Goal: Check status

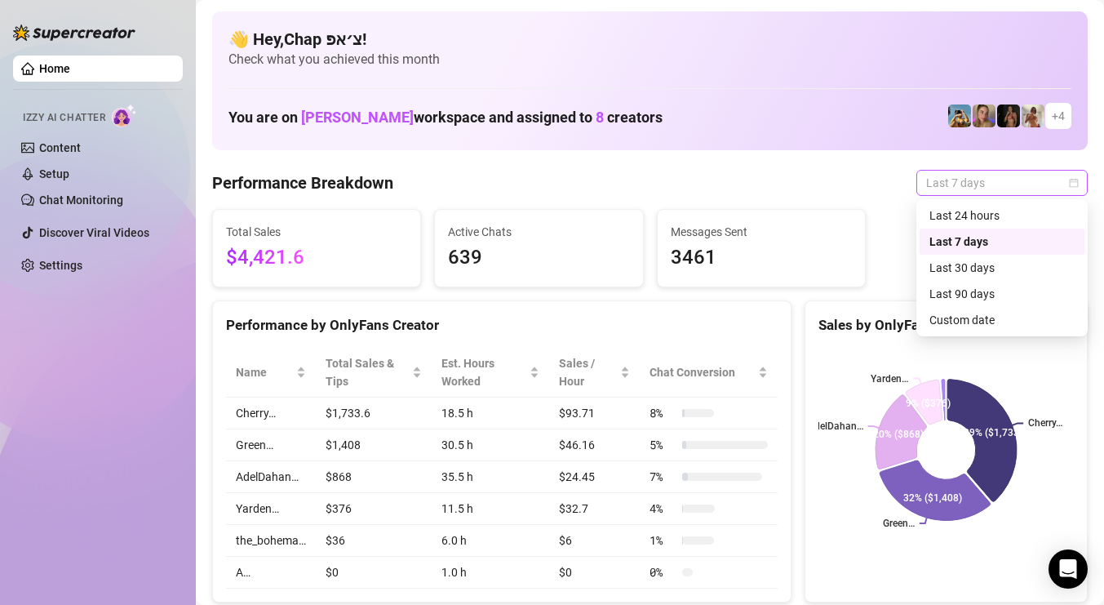
click at [927, 195] on div "Last 7 days" at bounding box center [1001, 183] width 171 height 26
click at [955, 325] on div "Custom date" at bounding box center [1001, 320] width 145 height 18
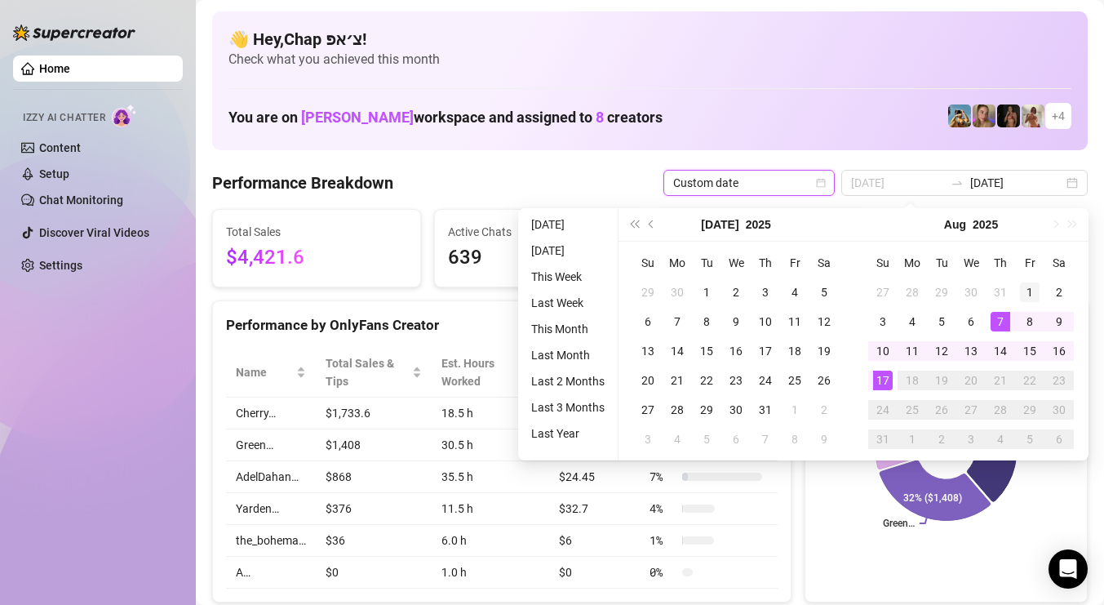
type input "2025-08-01"
click at [1026, 298] on div "1" at bounding box center [1030, 292] width 20 height 20
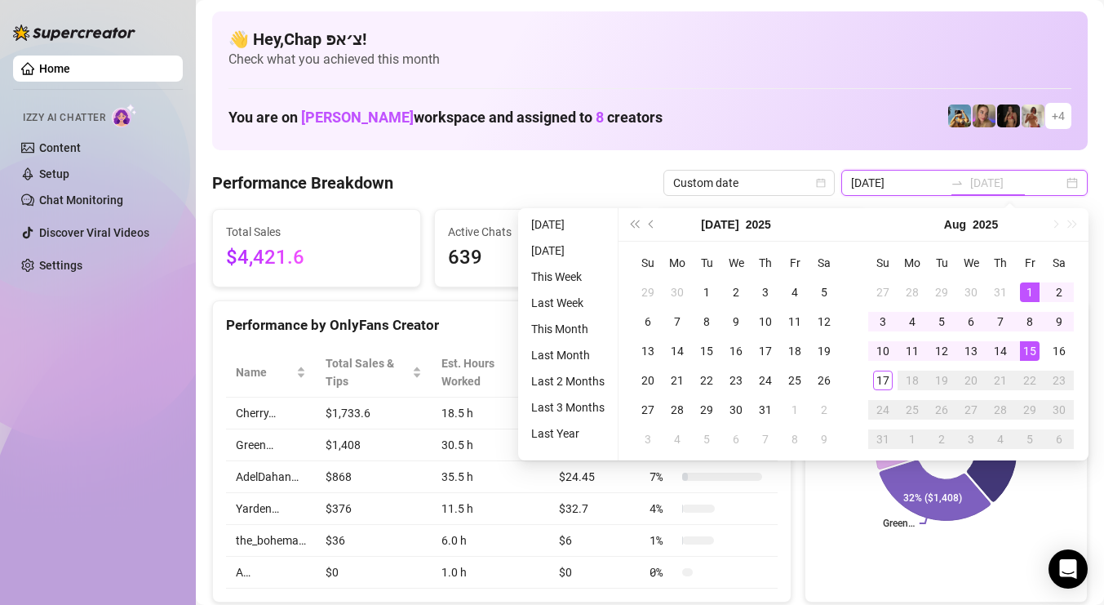
type input "2025-08-17"
click at [875, 378] on div "17" at bounding box center [883, 380] width 20 height 20
type input "2025-08-01"
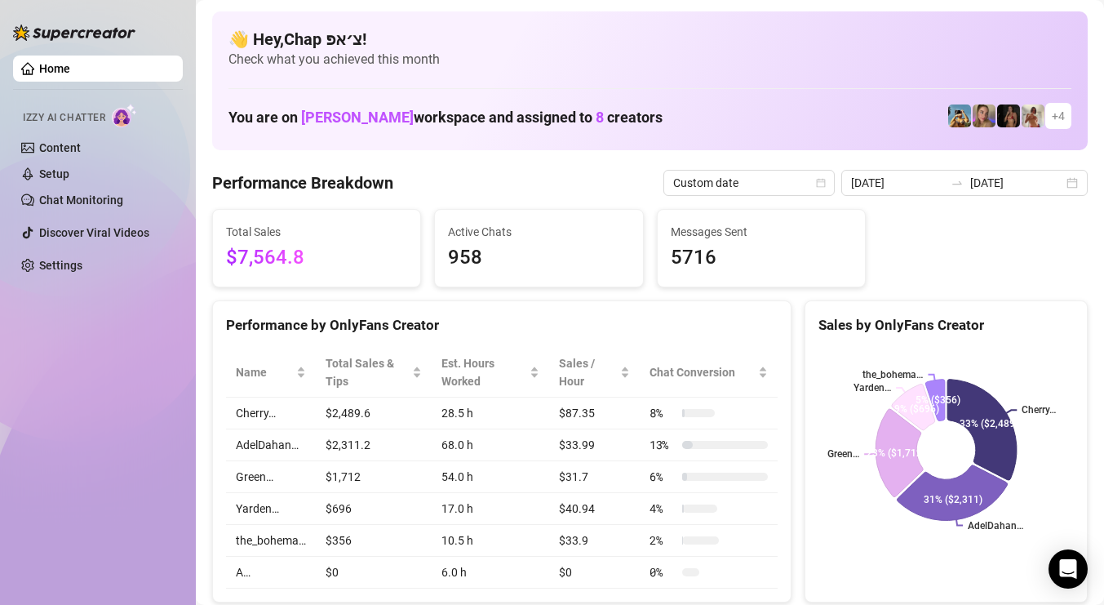
click at [1033, 175] on input "[DATE]" at bounding box center [1016, 183] width 93 height 18
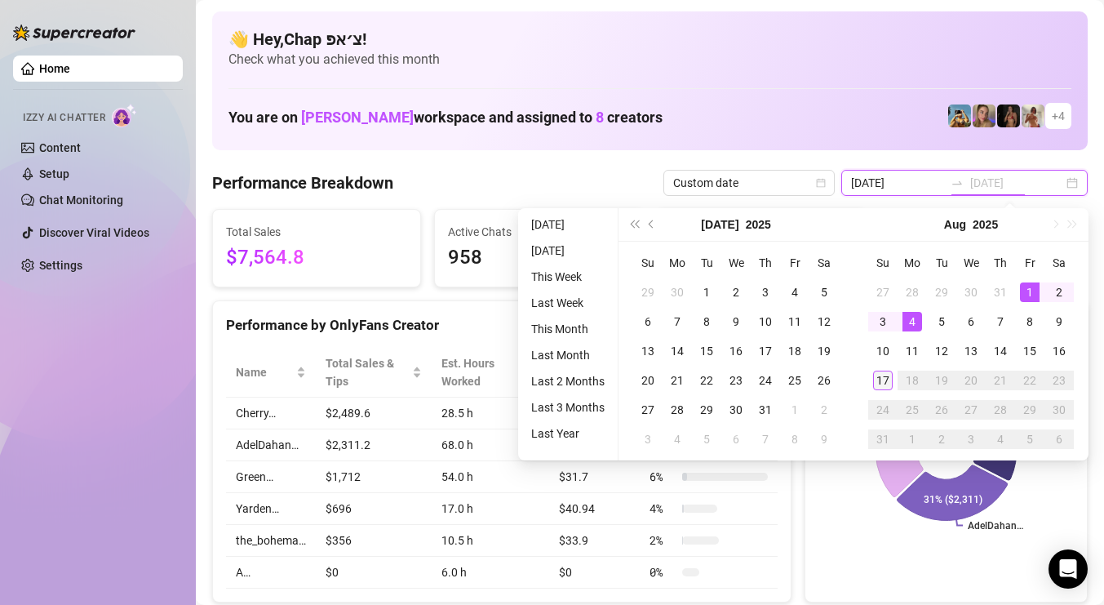
type input "[DATE]"
click at [881, 383] on div "17" at bounding box center [883, 380] width 20 height 20
click at [881, 383] on text "Yarden…" at bounding box center [872, 387] width 38 height 11
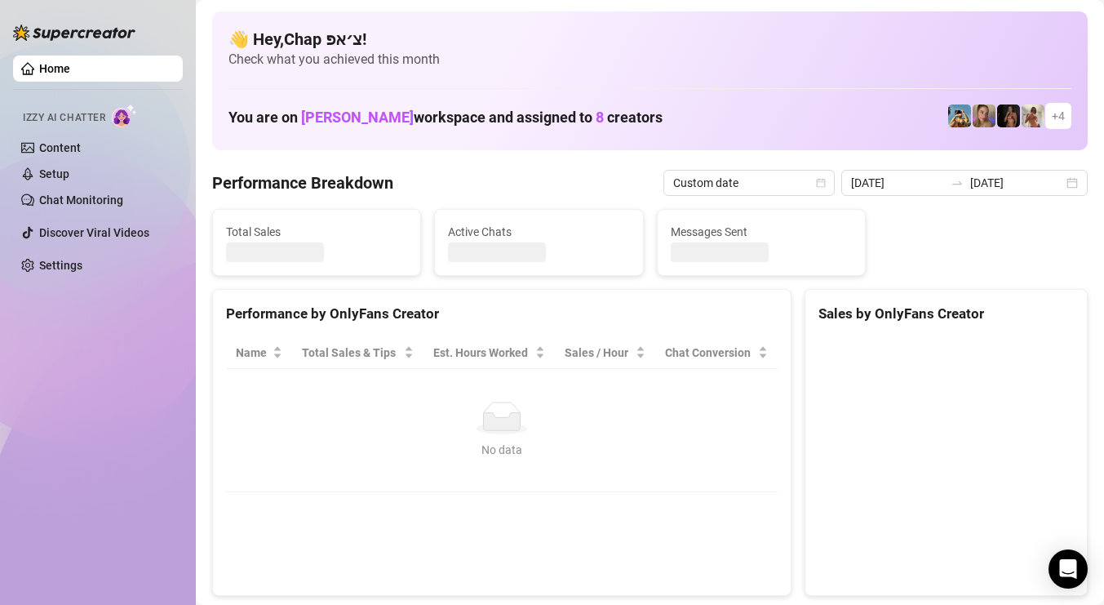
type input "[DATE]"
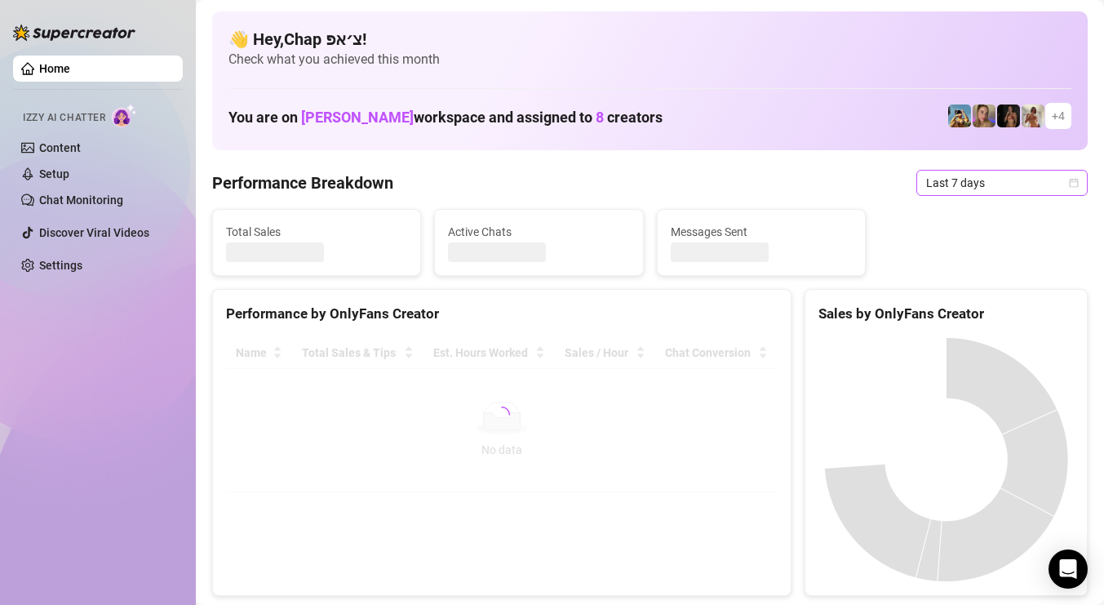
click at [1022, 188] on span "Last 7 days" at bounding box center [1002, 183] width 152 height 24
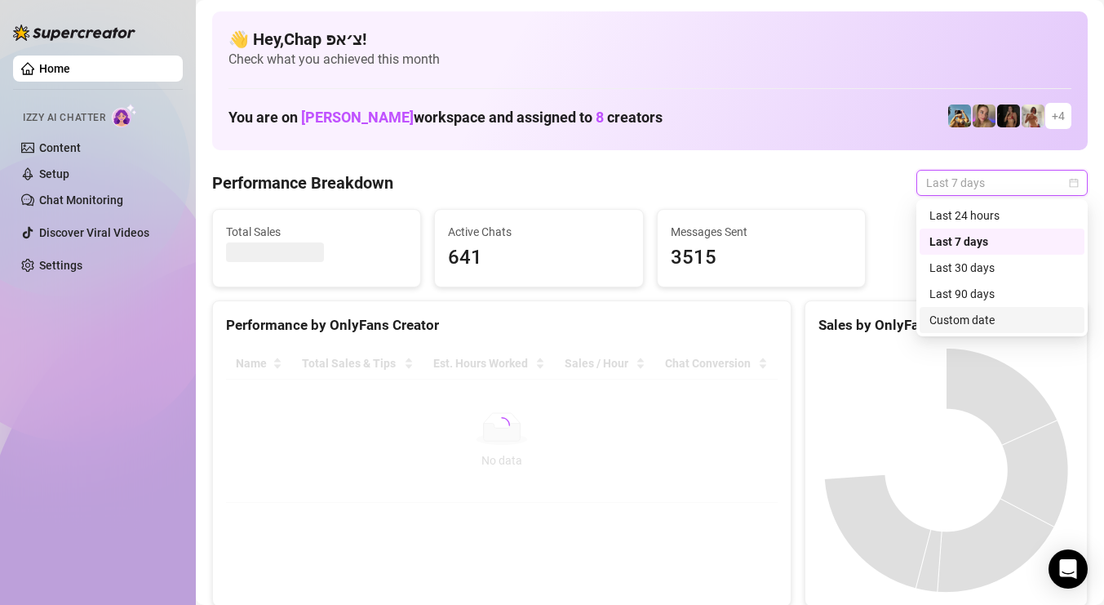
click at [974, 330] on div "Custom date" at bounding box center [1002, 320] width 165 height 26
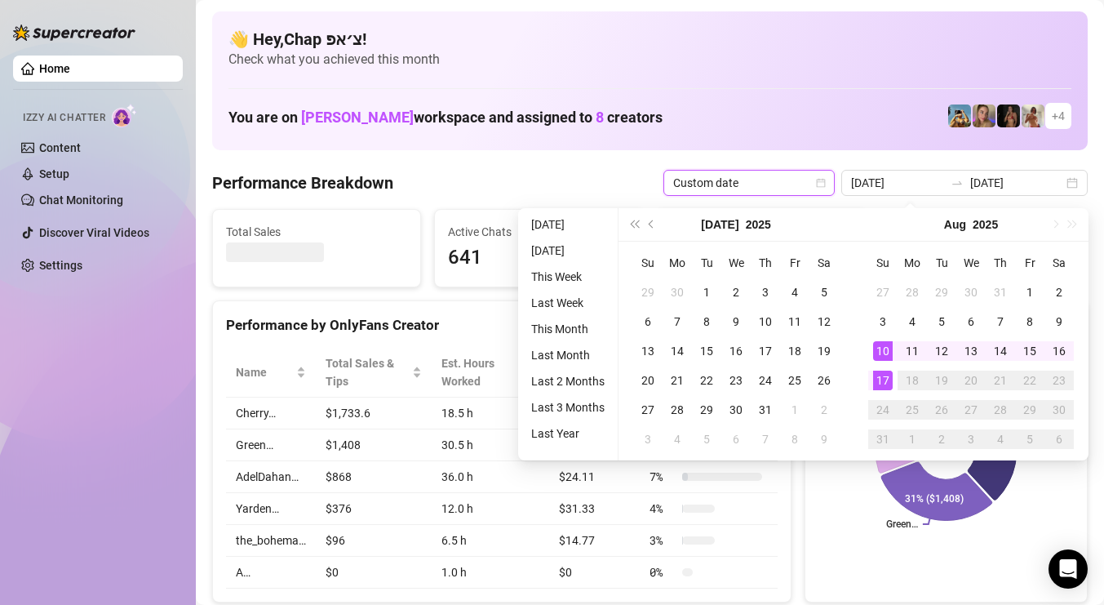
type input "2025-08-17"
click at [885, 376] on div "17" at bounding box center [883, 380] width 20 height 20
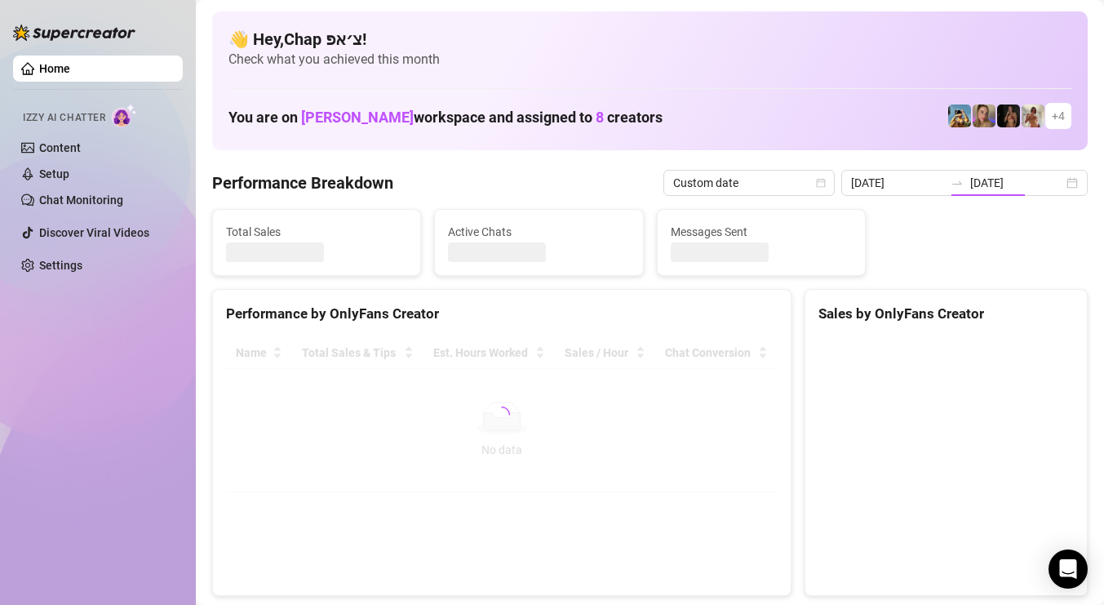
type input "[DATE]"
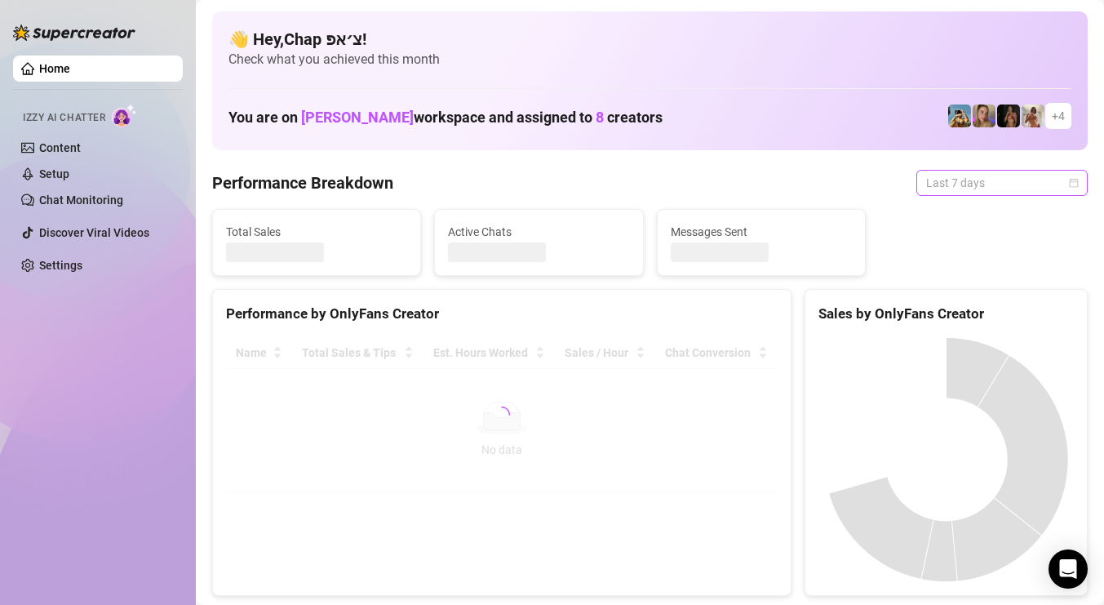
click at [1008, 178] on span "Last 7 days" at bounding box center [1002, 183] width 152 height 24
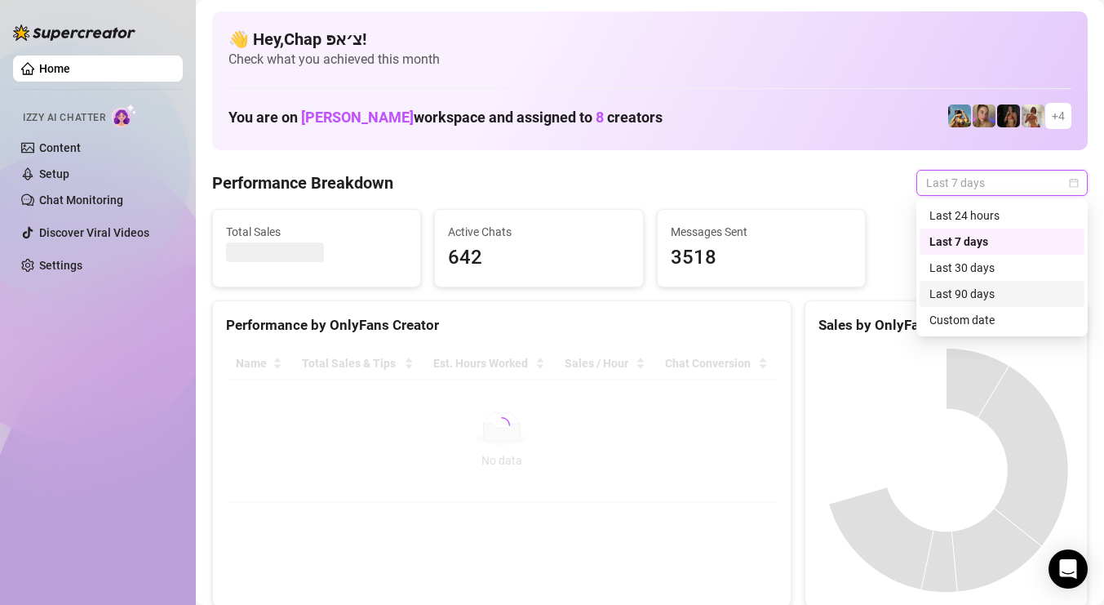
click at [992, 317] on div "Custom date" at bounding box center [1001, 320] width 145 height 18
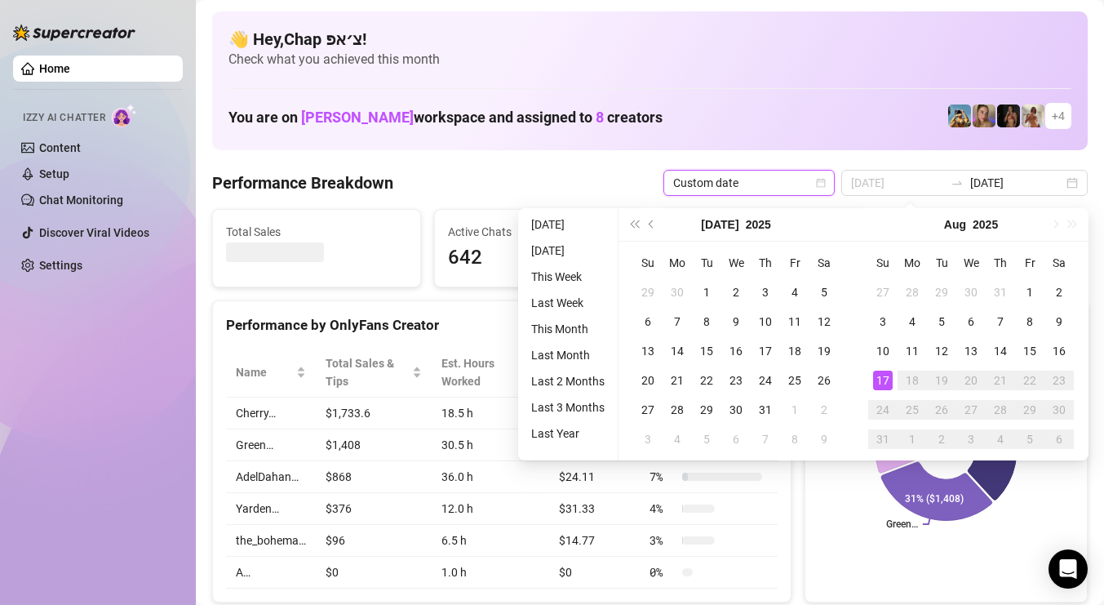
click at [883, 372] on div "17" at bounding box center [883, 380] width 20 height 20
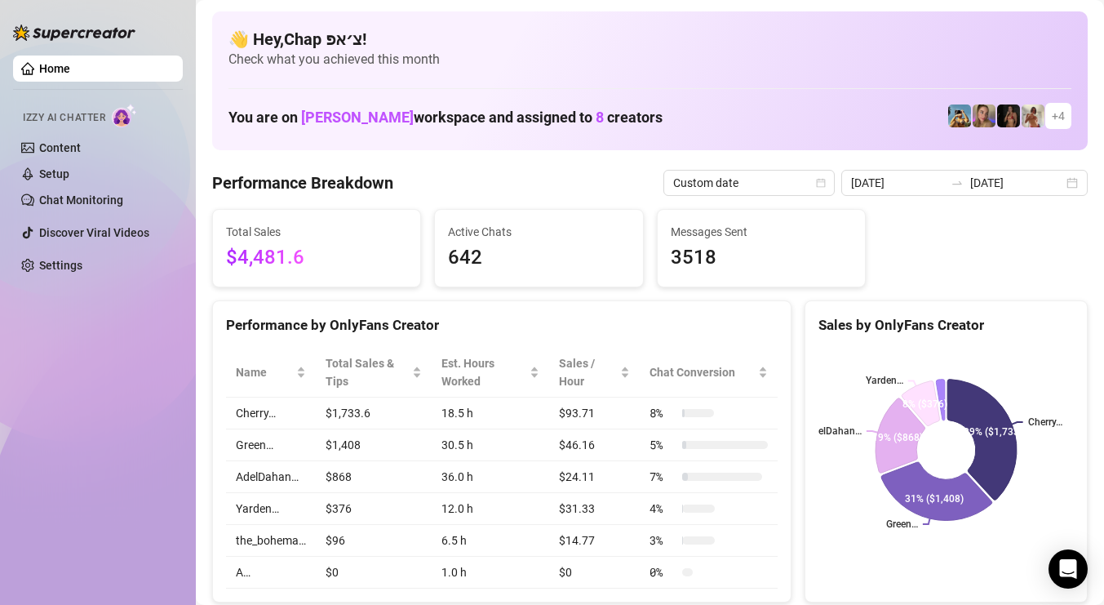
click at [992, 195] on div "[DATE] [DATE]" at bounding box center [964, 183] width 246 height 26
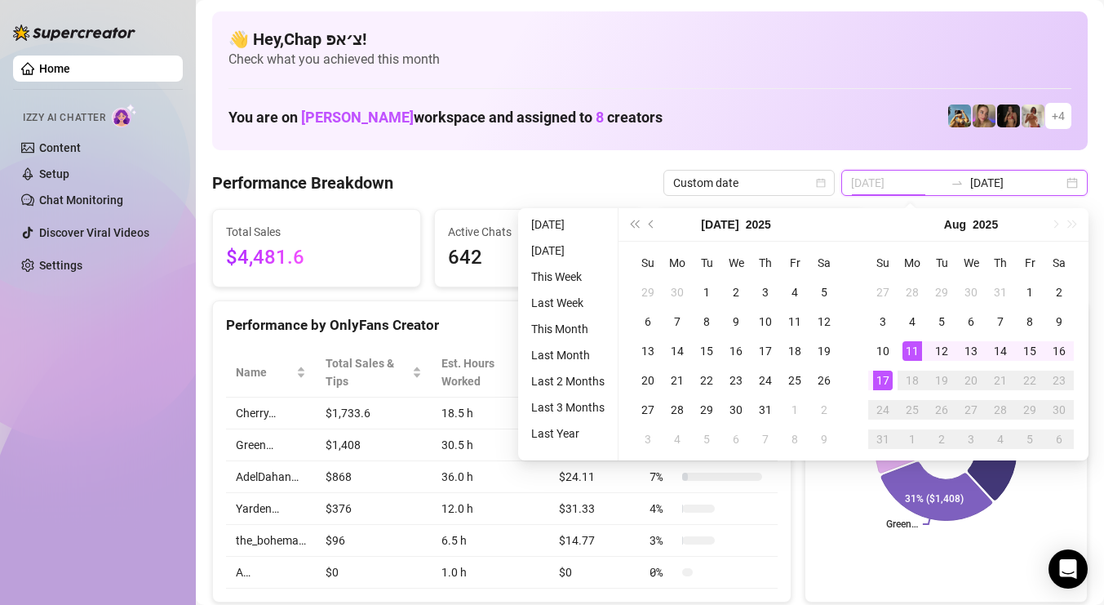
type input "[DATE]"
click at [880, 379] on div "17" at bounding box center [883, 380] width 20 height 20
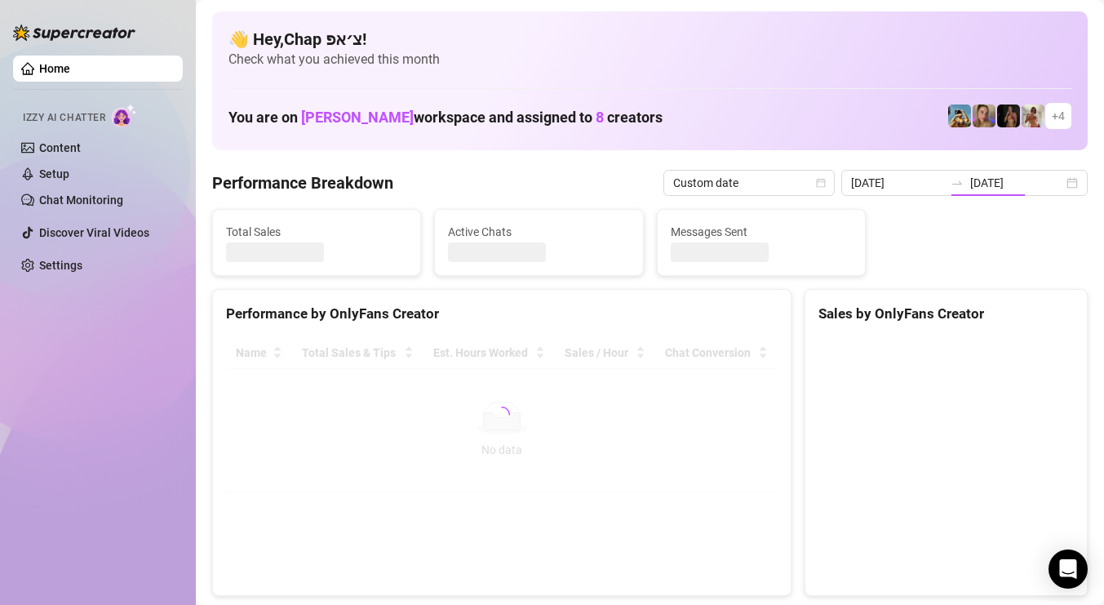
type input "[DATE]"
